Goal: Task Accomplishment & Management: Use online tool/utility

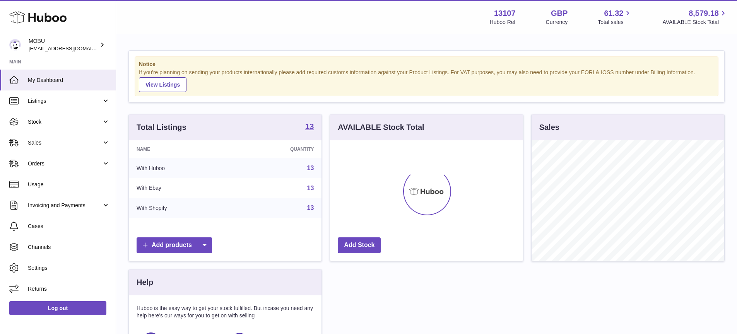
scroll to position [121, 193]
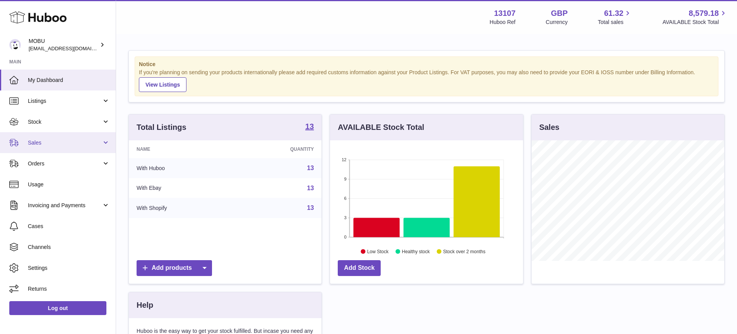
click at [77, 137] on link "Sales" at bounding box center [58, 142] width 116 height 21
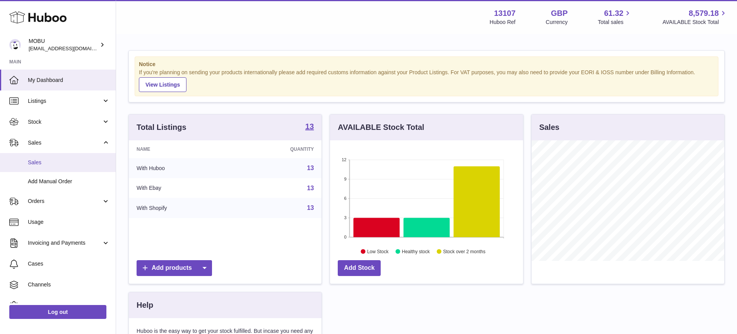
click at [75, 160] on span "Sales" at bounding box center [69, 162] width 82 height 7
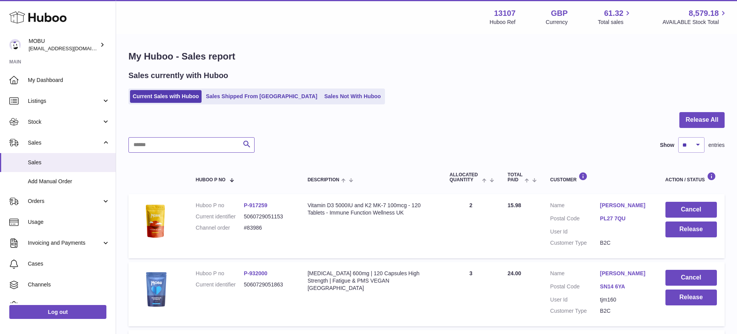
click at [213, 145] on input "text" at bounding box center [191, 144] width 126 height 15
type input "********"
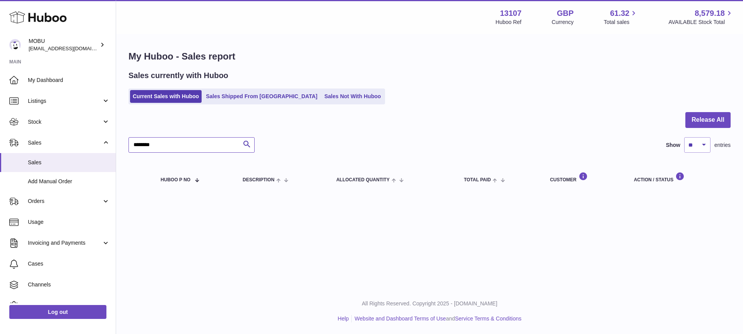
click at [192, 144] on input "********" at bounding box center [191, 144] width 126 height 15
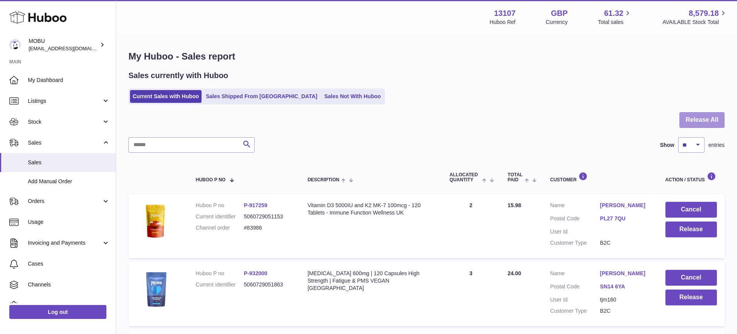
click at [705, 120] on button "Release All" at bounding box center [701, 120] width 45 height 16
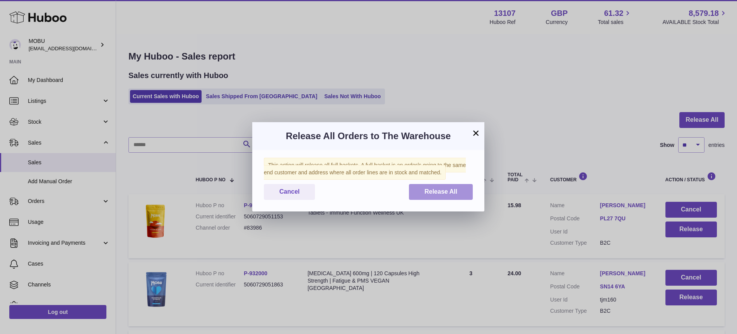
click at [433, 188] on span "Release All" at bounding box center [440, 191] width 33 height 7
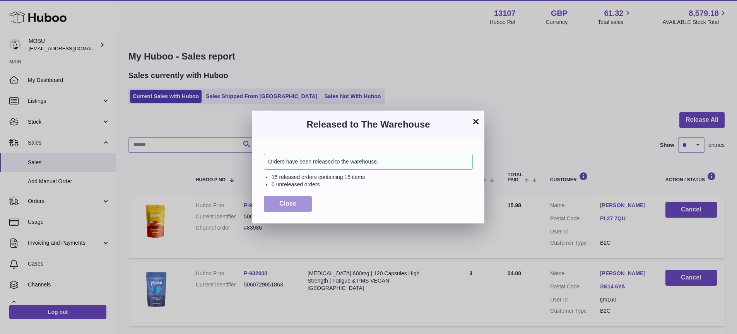
click at [275, 206] on button "Close" at bounding box center [288, 204] width 48 height 16
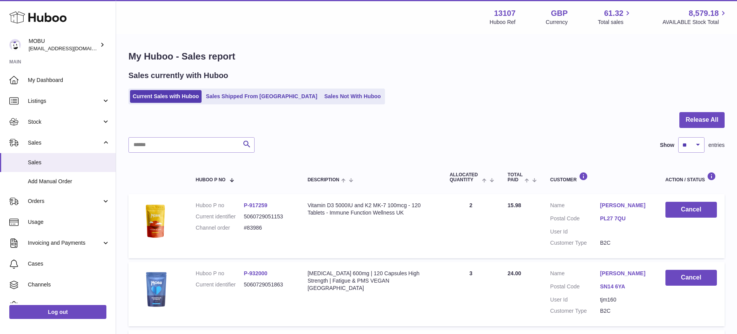
click at [406, 114] on div at bounding box center [426, 124] width 596 height 25
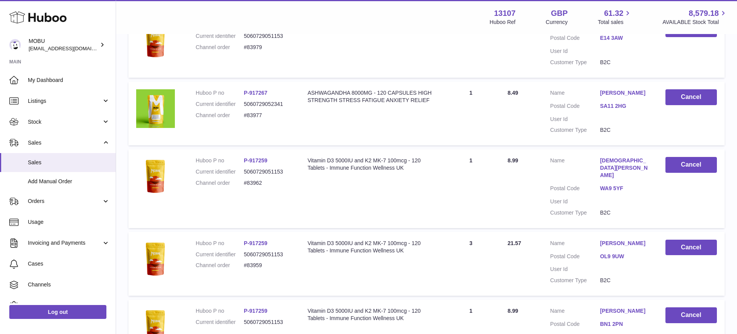
scroll to position [519, 0]
